Goal: Information Seeking & Learning: Find specific fact

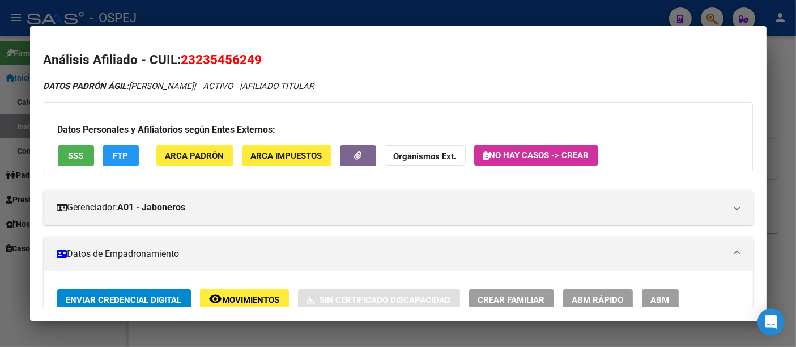
click at [366, 14] on div at bounding box center [398, 173] width 796 height 347
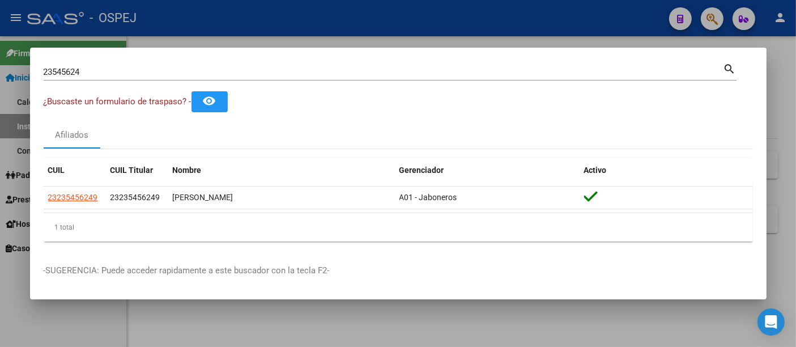
click at [331, 74] on input "23545624" at bounding box center [384, 72] width 680 height 10
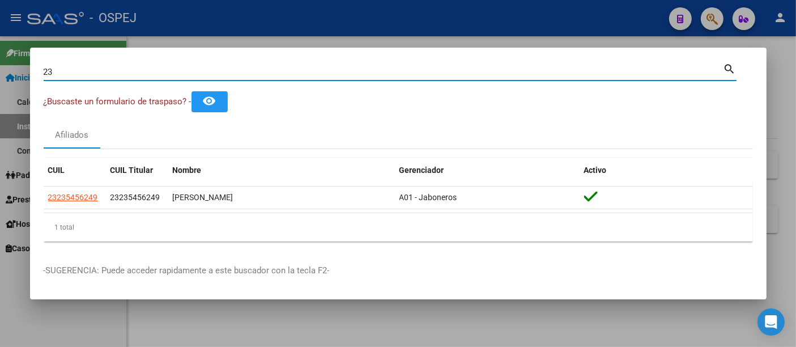
type input "2"
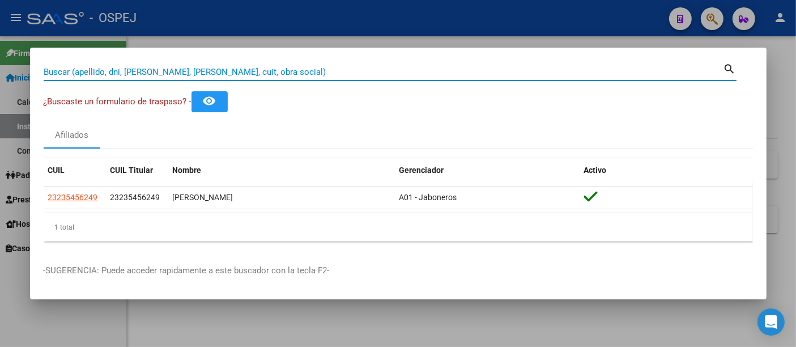
paste input "23585175579"
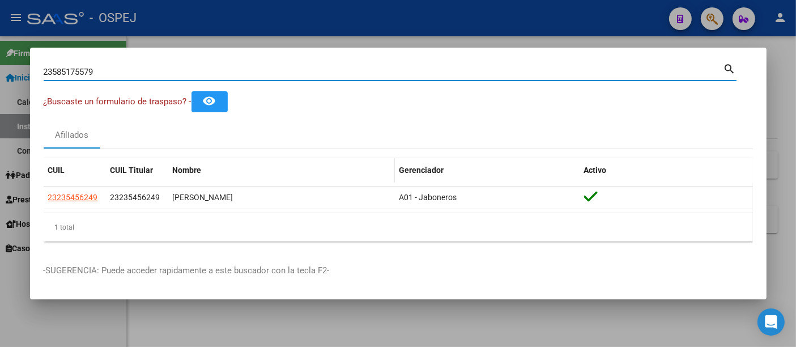
type input "23585175579"
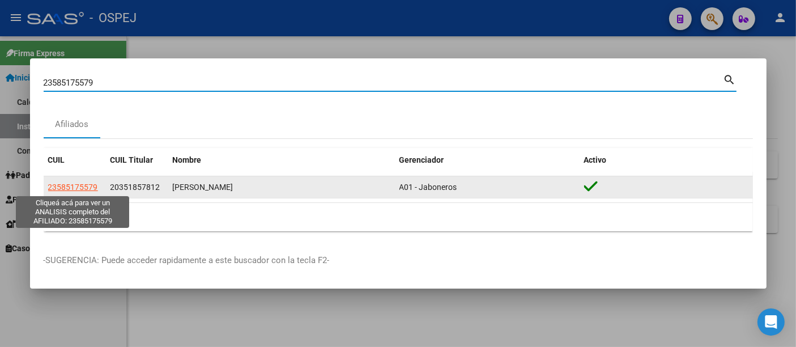
click at [73, 189] on span "23585175579" at bounding box center [73, 187] width 50 height 9
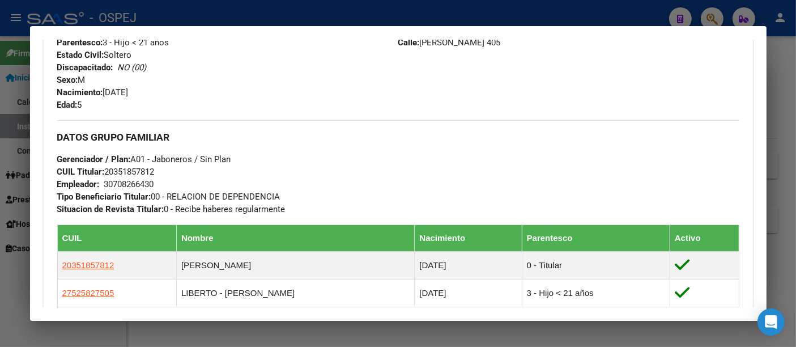
scroll to position [567, 0]
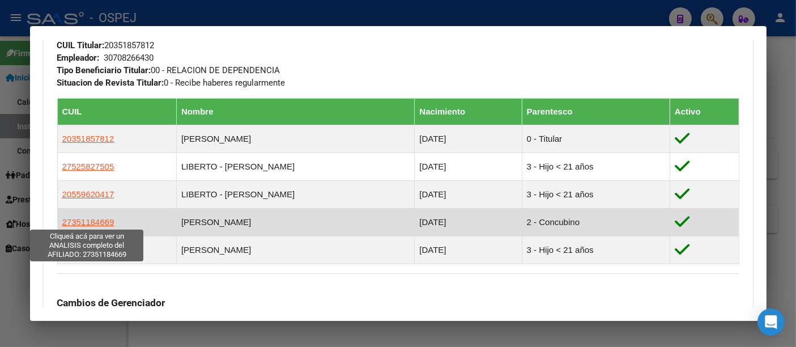
click at [95, 220] on span "27351184669" at bounding box center [88, 222] width 52 height 10
type textarea "27351184669"
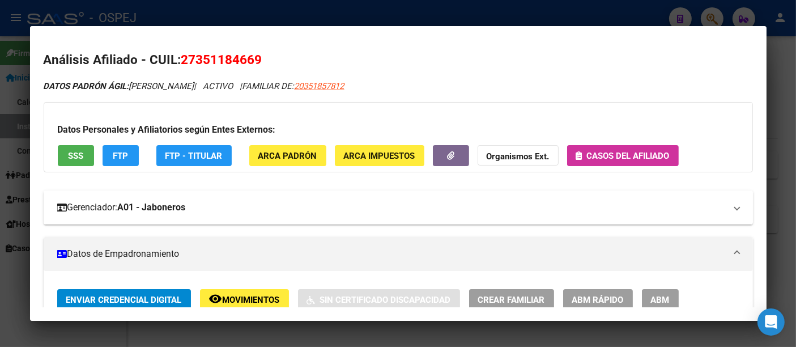
scroll to position [63, 0]
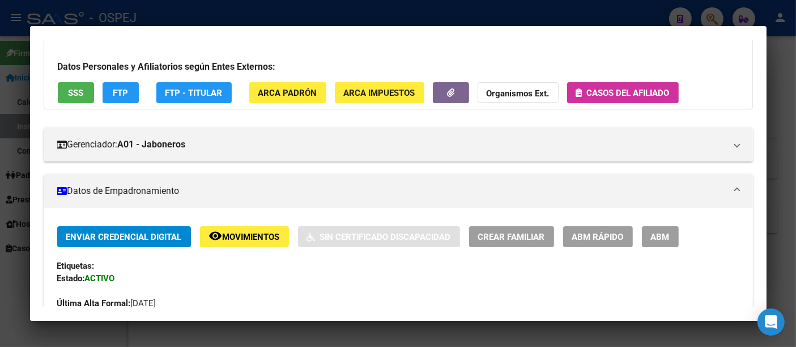
click at [607, 92] on span "Casos del afiliado" at bounding box center [628, 93] width 83 height 10
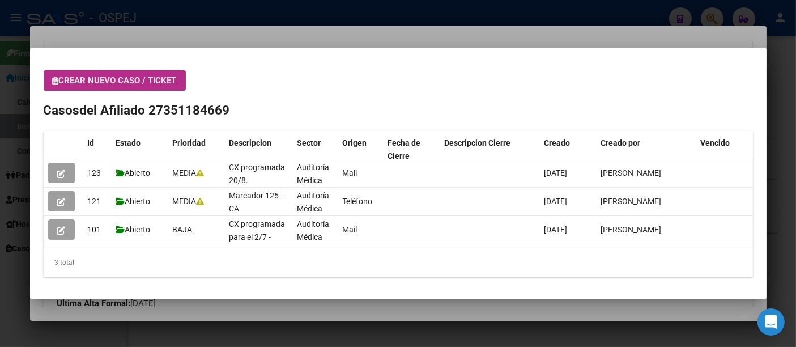
click at [287, 43] on div at bounding box center [398, 173] width 796 height 347
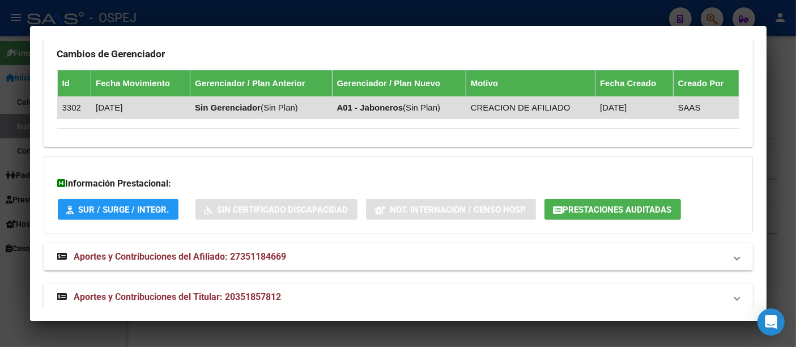
scroll to position [836, 0]
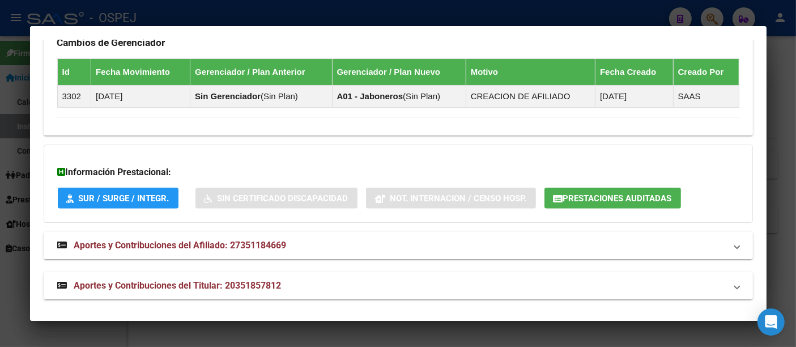
click at [640, 193] on span "Prestaciones Auditadas" at bounding box center [617, 198] width 109 height 10
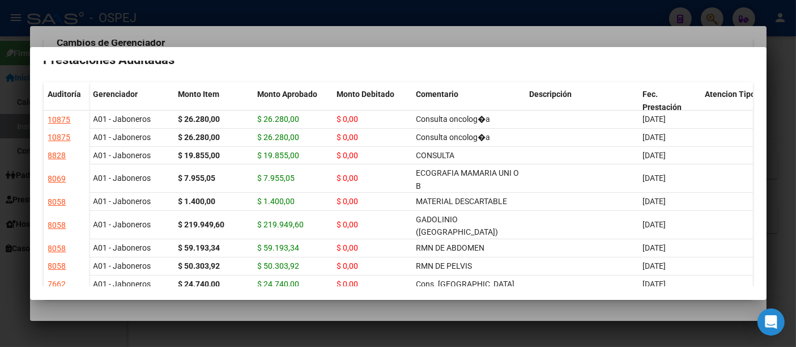
scroll to position [0, 0]
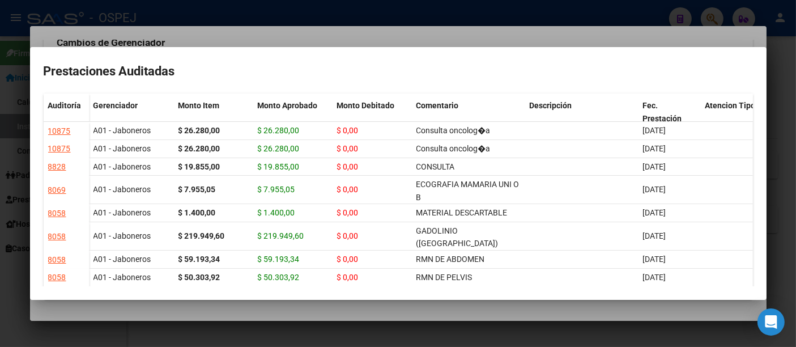
click at [345, 20] on div at bounding box center [398, 173] width 796 height 347
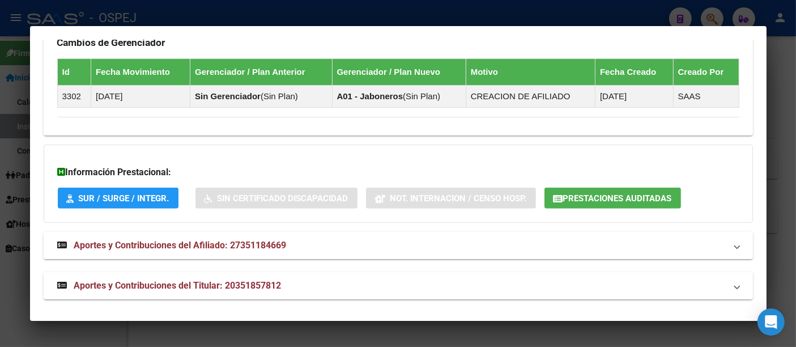
click at [345, 12] on div at bounding box center [398, 173] width 796 height 347
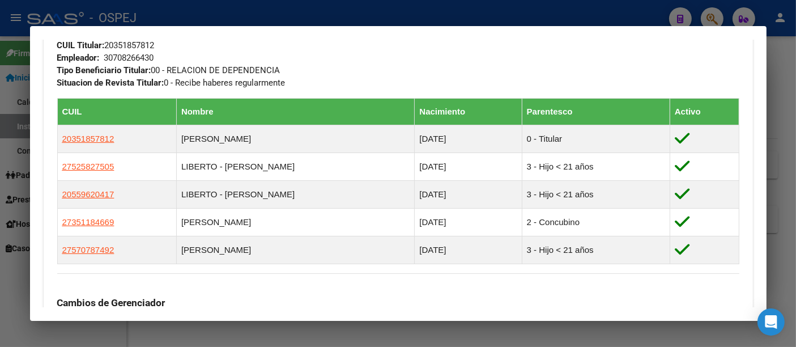
click at [337, 12] on div at bounding box center [398, 173] width 796 height 347
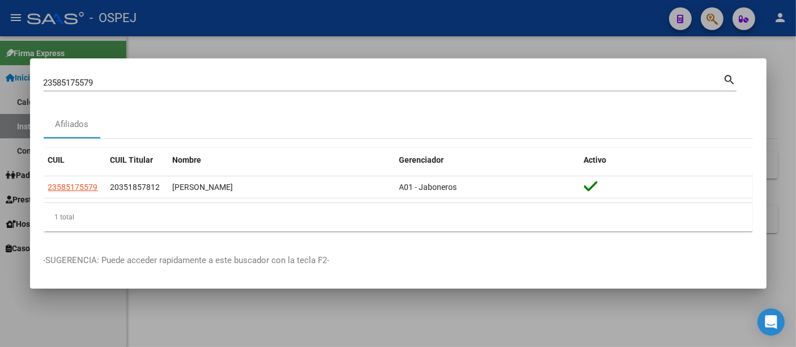
click at [256, 80] on input "23585175579" at bounding box center [384, 83] width 680 height 10
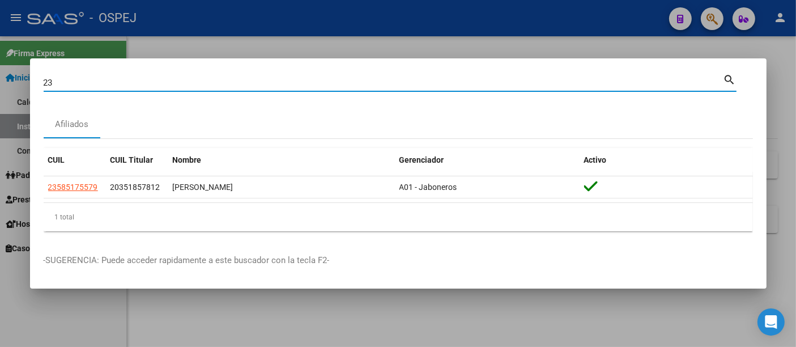
type input "2"
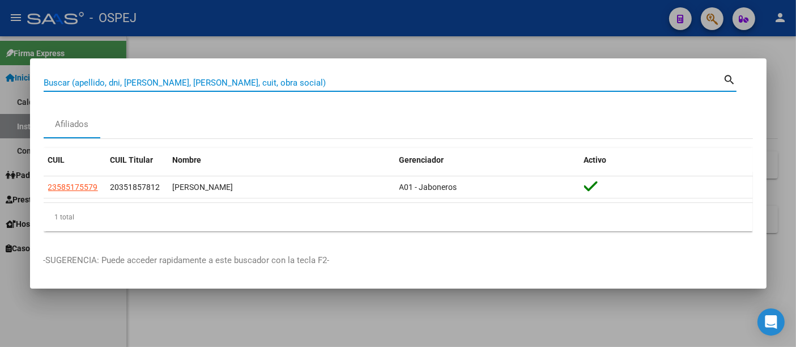
paste input "23391080844"
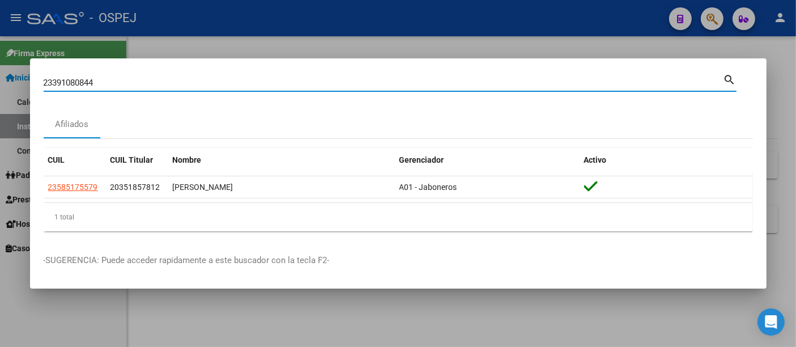
type input "23391080844"
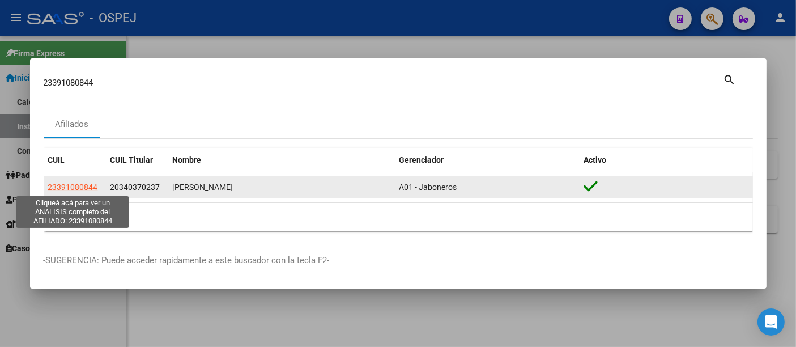
click at [83, 188] on span "23391080844" at bounding box center [73, 187] width 50 height 9
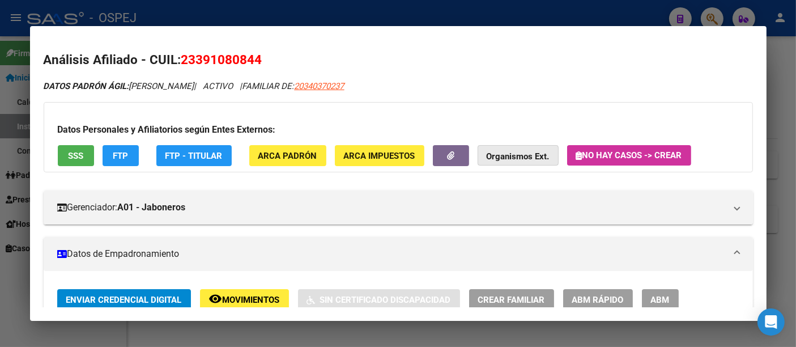
click at [510, 157] on strong "Organismos Ext." at bounding box center [518, 156] width 63 height 10
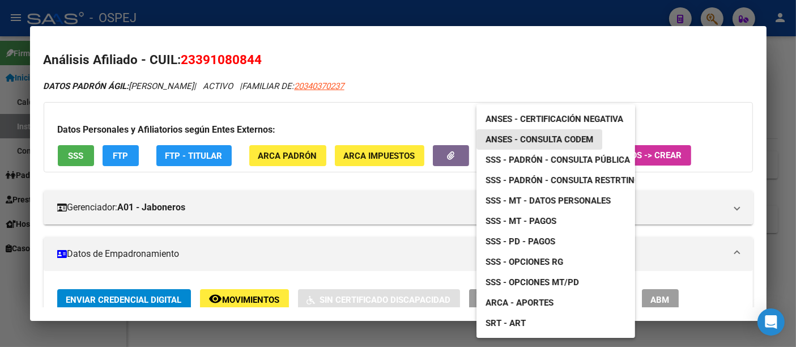
click at [525, 135] on span "ANSES - Consulta CODEM" at bounding box center [540, 139] width 108 height 10
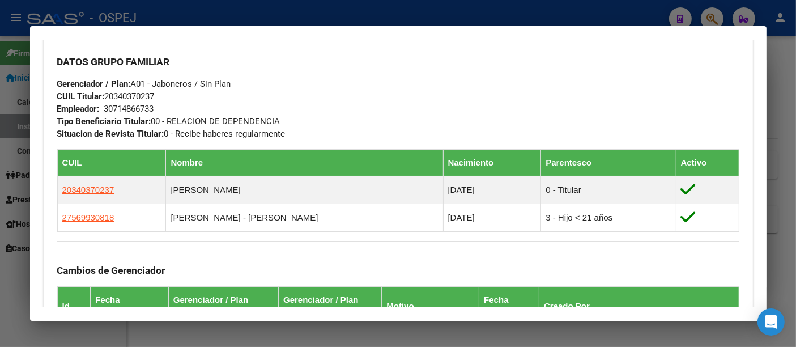
scroll to position [745, 0]
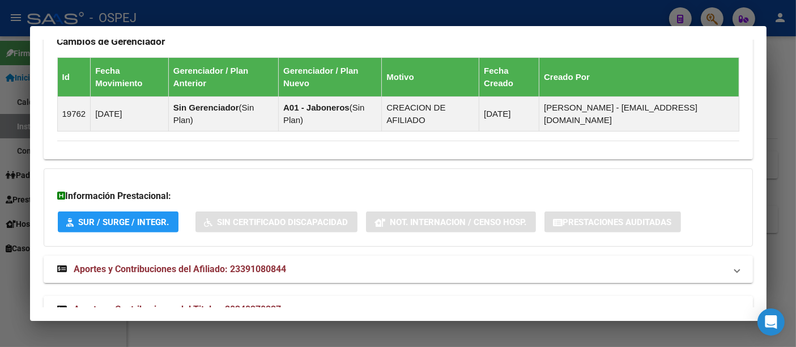
click at [246, 304] on span "Aportes y Contribuciones del Titular: 20340370237" at bounding box center [177, 309] width 207 height 11
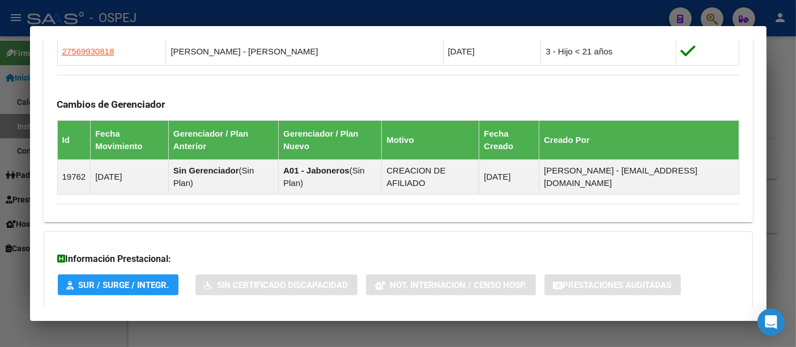
scroll to position [808, 0]
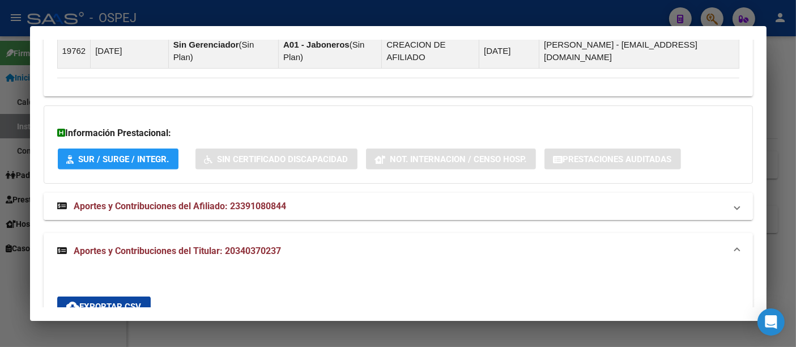
click at [277, 201] on span "Aportes y Contribuciones del Afiliado: 23391080844" at bounding box center [180, 206] width 213 height 11
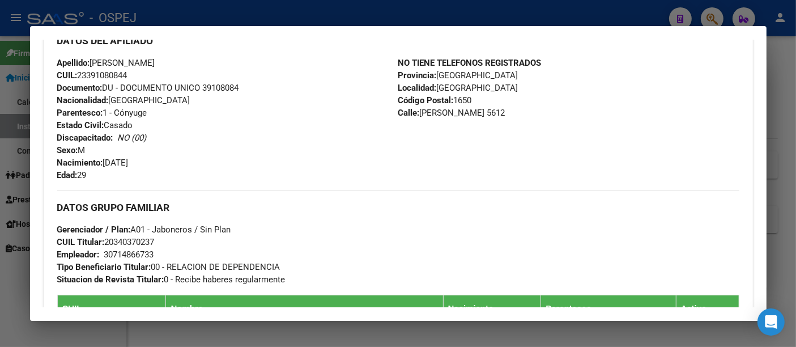
scroll to position [567, 0]
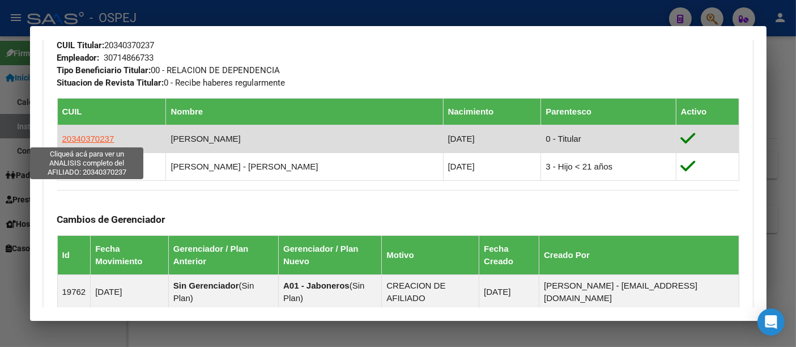
click at [84, 138] on span "20340370237" at bounding box center [88, 139] width 52 height 10
type textarea "20340370237"
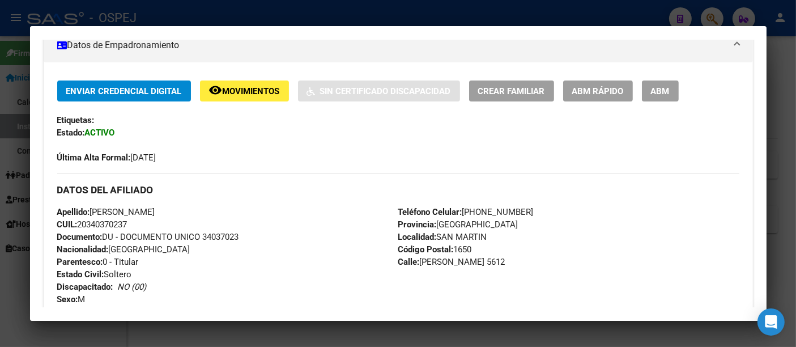
scroll to position [252, 0]
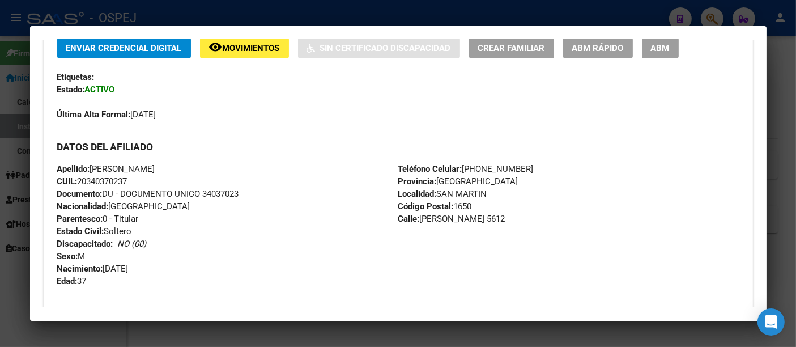
click at [103, 180] on span "CUIL: 20340370237" at bounding box center [92, 181] width 70 height 10
copy span "20340370237"
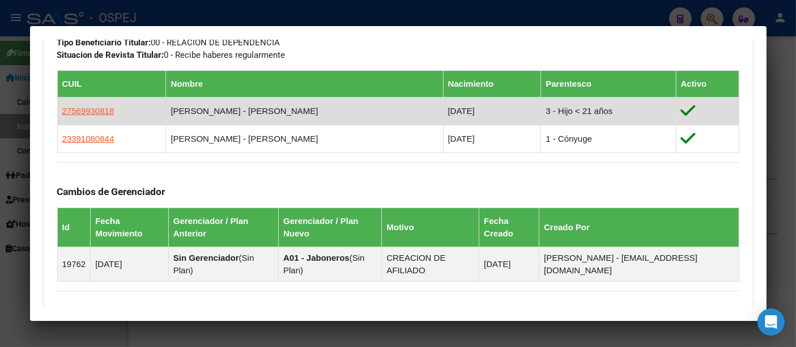
scroll to position [693, 0]
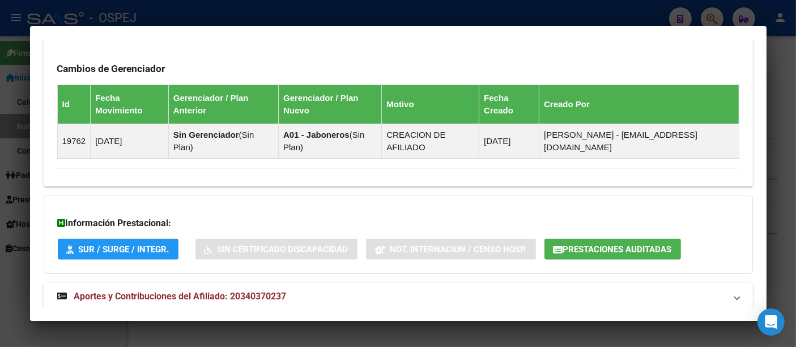
click at [602, 244] on span "Prestaciones Auditadas" at bounding box center [617, 249] width 109 height 10
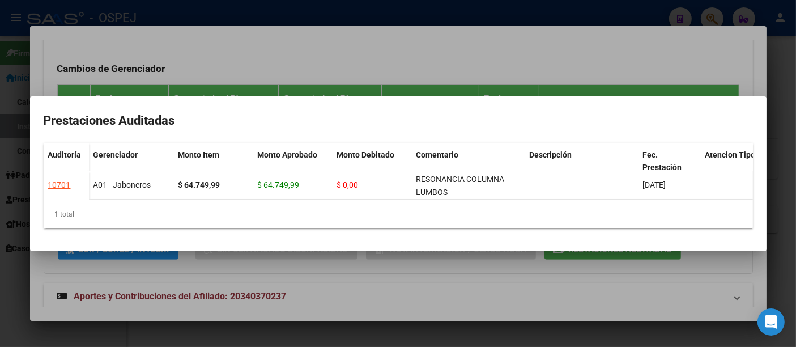
click at [517, 52] on div at bounding box center [398, 173] width 796 height 347
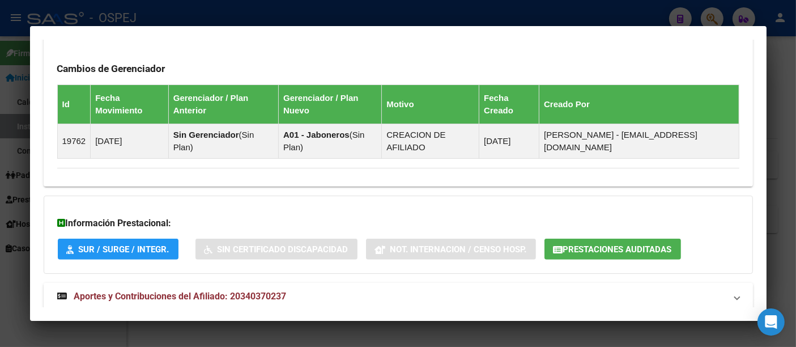
click at [244, 291] on span "Aportes y Contribuciones del Afiliado: 20340370237" at bounding box center [180, 296] width 213 height 11
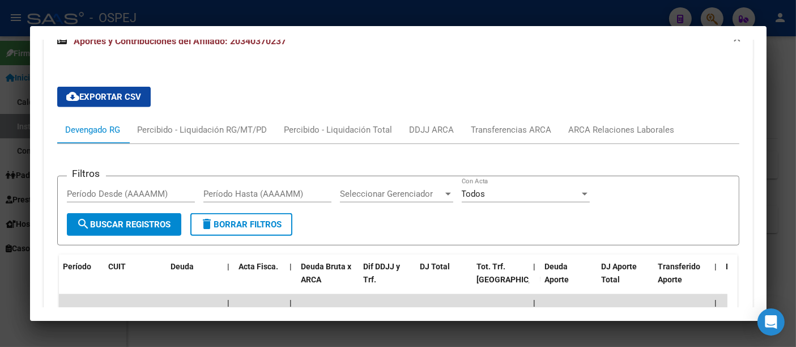
scroll to position [923, 0]
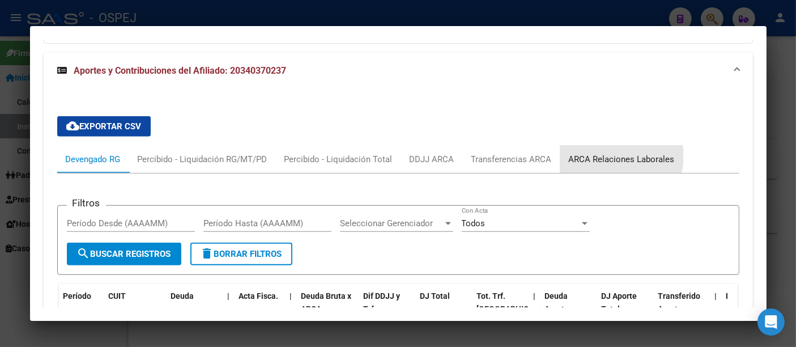
click at [618, 153] on div "ARCA Relaciones Laborales" at bounding box center [622, 159] width 106 height 12
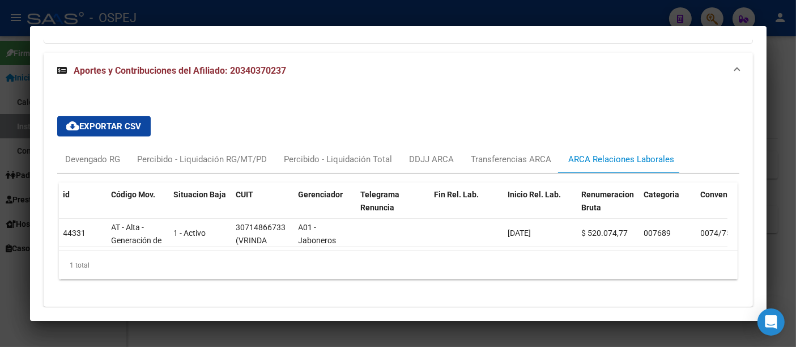
click at [327, 107] on div "cloud_download Exportar CSV Devengado RG Percibido - Liquidación RG/MT/PD Perci…" at bounding box center [398, 197] width 682 height 181
